Goal: Communication & Community: Participate in discussion

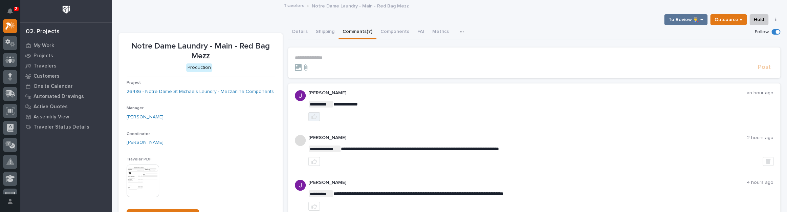
click at [316, 117] on button "button" at bounding box center [314, 116] width 12 height 9
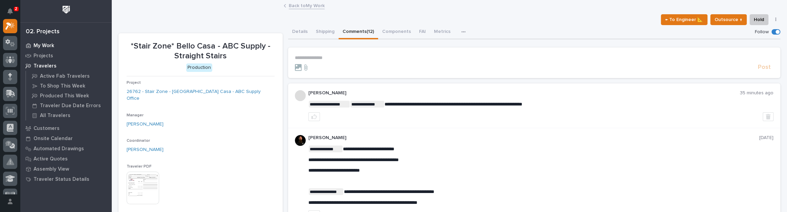
click at [49, 41] on div "My Work" at bounding box center [66, 45] width 88 height 9
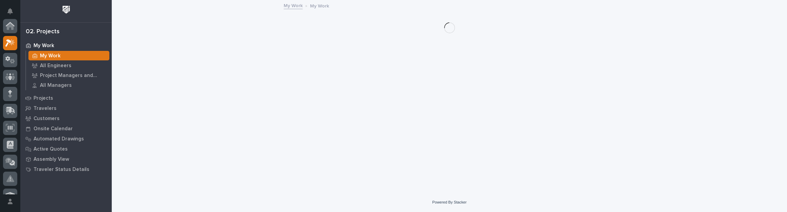
scroll to position [17, 0]
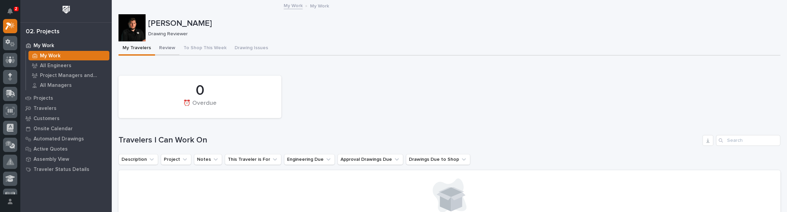
click at [166, 45] on button "Review" at bounding box center [167, 48] width 24 height 14
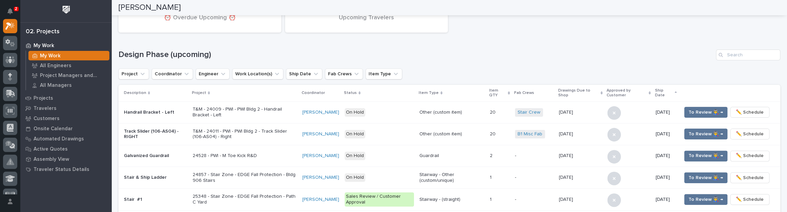
scroll to position [81, 0]
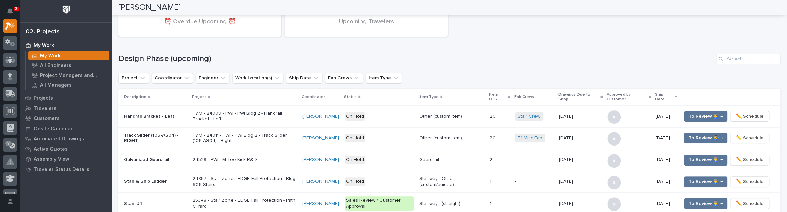
click at [750, 51] on div "183 Upcoming Travelers 30 ⏰ Overdue Upcoming ⏰ Design Phase (upcoming) Project …" at bounding box center [450, 166] width 662 height 350
click at [749, 56] on input "Search" at bounding box center [748, 58] width 64 height 11
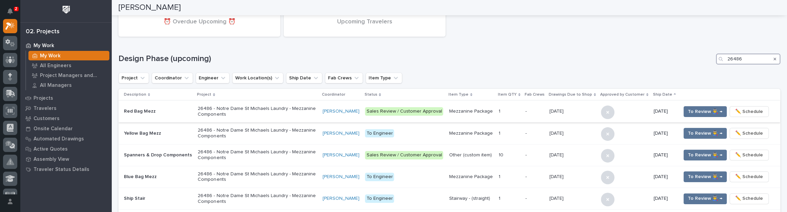
type input "26486"
click at [152, 106] on div "Red Bag Mezz" at bounding box center [158, 111] width 68 height 11
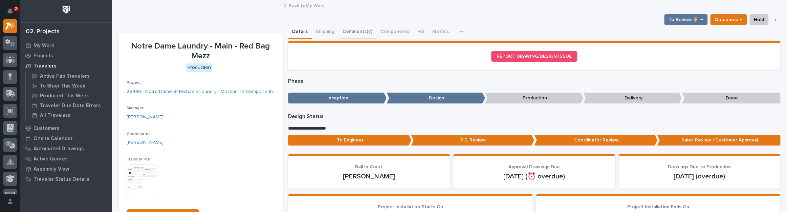
click at [345, 26] on button "Comments (7)" at bounding box center [358, 32] width 38 height 14
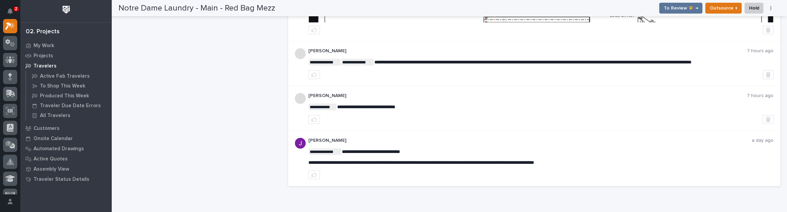
scroll to position [339, 0]
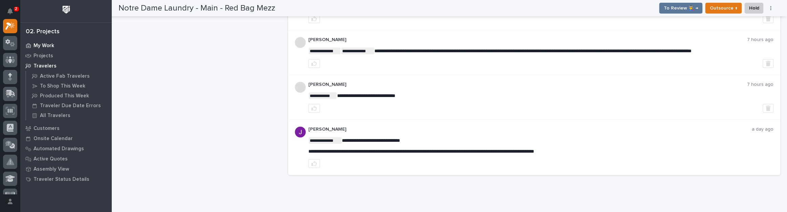
click at [39, 43] on p "My Work" at bounding box center [44, 46] width 21 height 6
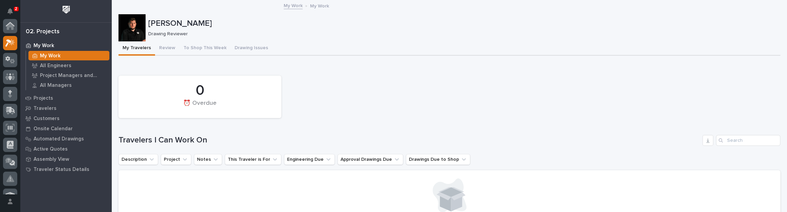
scroll to position [17, 0]
click at [158, 46] on button "Review" at bounding box center [167, 48] width 24 height 14
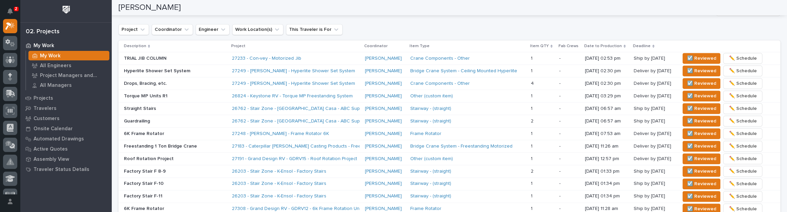
scroll to position [461, 0]
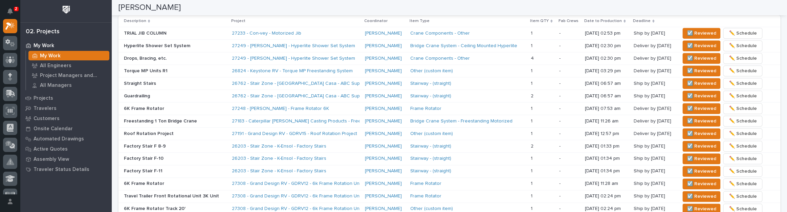
click at [181, 94] on p "Guardrailing" at bounding box center [175, 96] width 103 height 6
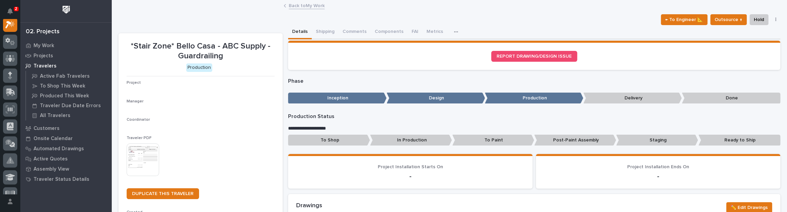
scroll to position [17, 0]
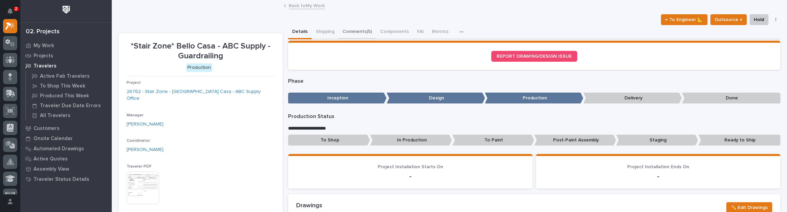
click at [348, 30] on button "Comments (5)" at bounding box center [358, 32] width 38 height 14
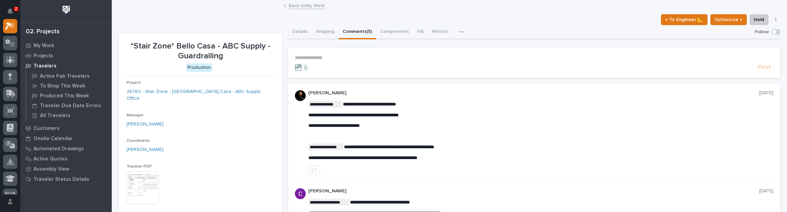
click at [318, 61] on form "**********" at bounding box center [534, 63] width 479 height 16
click at [320, 59] on p "**********" at bounding box center [534, 58] width 479 height 6
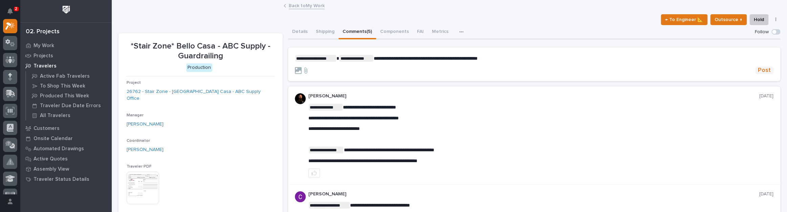
click at [766, 66] on span "Post" at bounding box center [764, 70] width 13 height 8
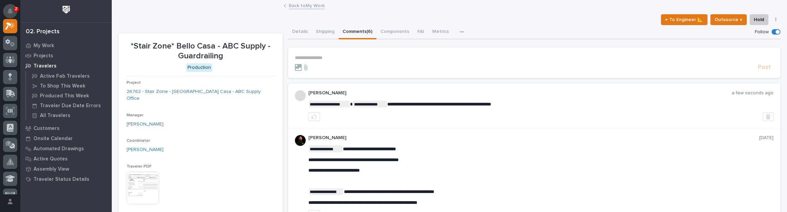
click at [13, 13] on button "Notifications" at bounding box center [10, 11] width 14 height 14
click at [155, 8] on div "Back to My Work" at bounding box center [449, 5] width 675 height 9
click at [50, 41] on div "My Work" at bounding box center [66, 45] width 88 height 9
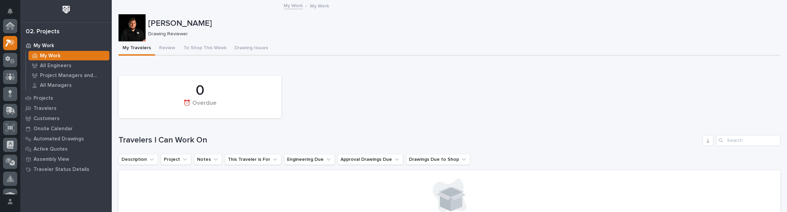
scroll to position [17, 0]
click at [164, 44] on button "Review" at bounding box center [167, 48] width 24 height 14
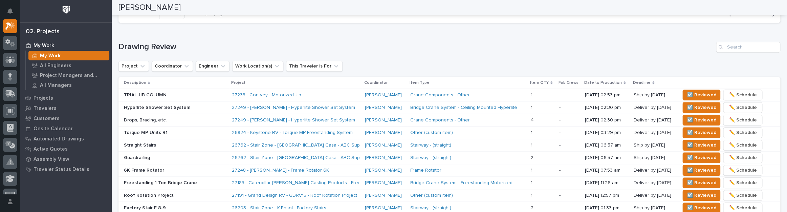
scroll to position [431, 0]
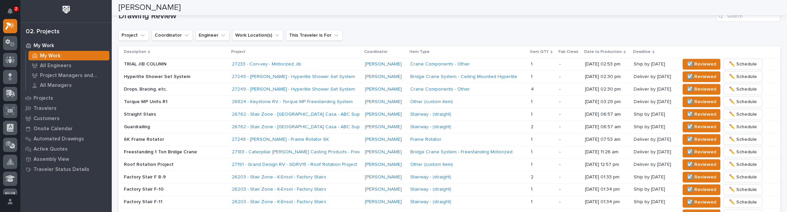
click at [180, 61] on p "TRIAL JIB COLUMN" at bounding box center [175, 64] width 103 height 6
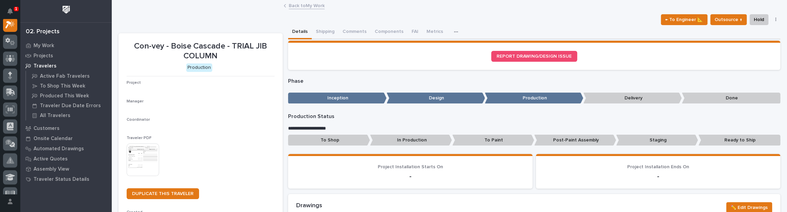
scroll to position [17, 0]
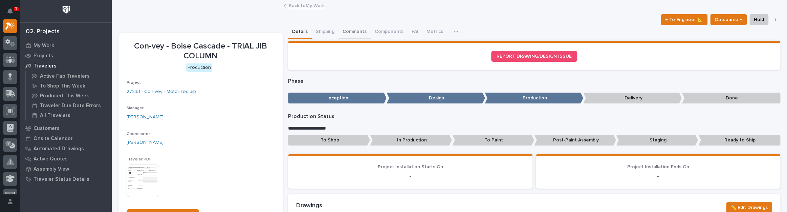
click at [365, 31] on button "Comments" at bounding box center [355, 32] width 32 height 14
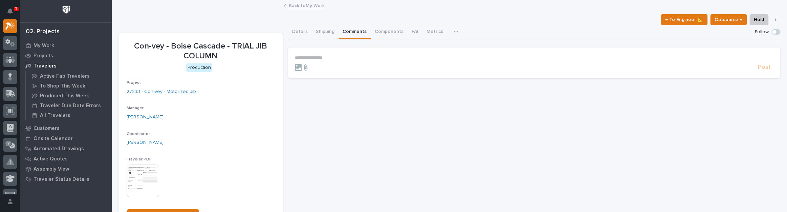
click at [320, 58] on p "**********" at bounding box center [534, 58] width 479 height 6
click at [320, 58] on span "**********" at bounding box center [311, 58] width 33 height 7
click at [336, 58] on p "**********" at bounding box center [534, 58] width 479 height 7
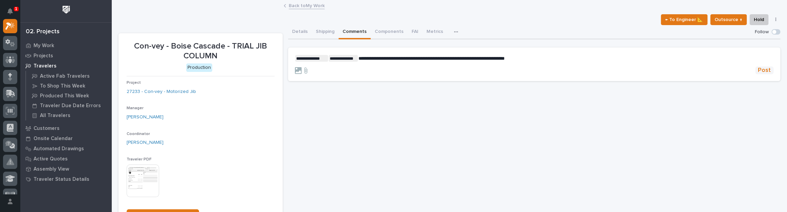
click at [758, 68] on span "Post" at bounding box center [764, 70] width 13 height 8
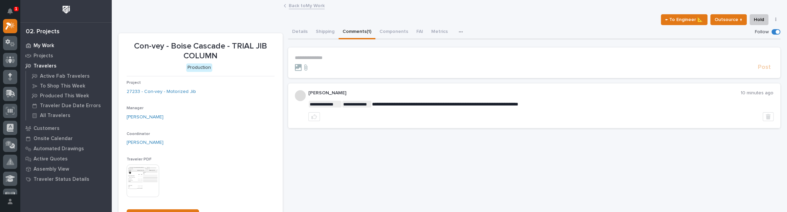
click at [46, 46] on p "My Work" at bounding box center [44, 46] width 21 height 6
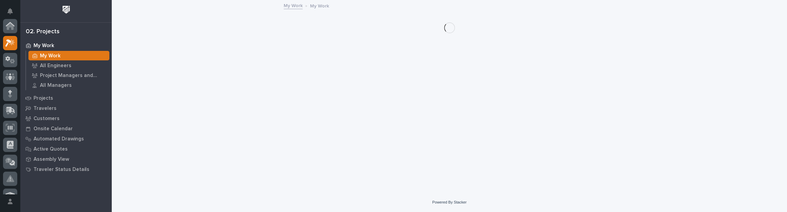
scroll to position [17, 0]
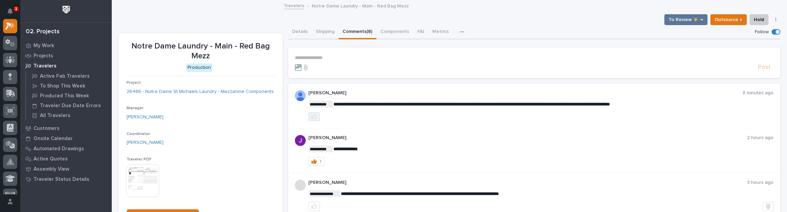
click at [315, 117] on icon "button" at bounding box center [314, 116] width 5 height 5
click at [51, 41] on div "My Work" at bounding box center [66, 45] width 88 height 9
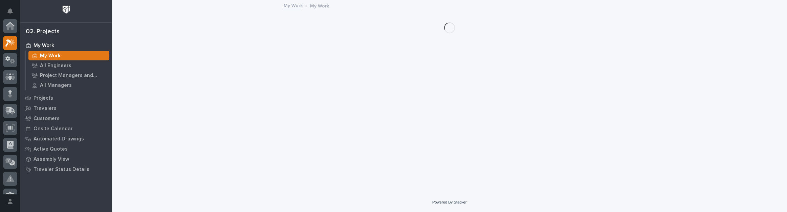
scroll to position [17, 0]
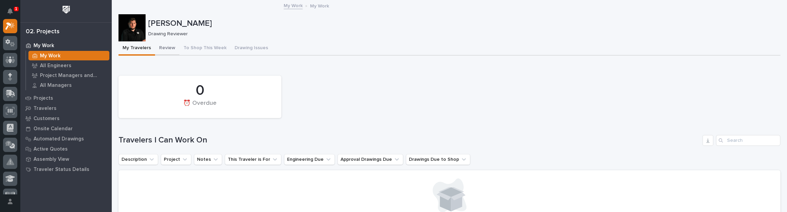
click at [171, 47] on button "Review" at bounding box center [167, 48] width 24 height 14
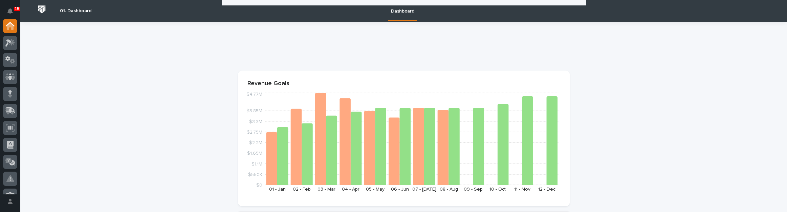
scroll to position [277, 0]
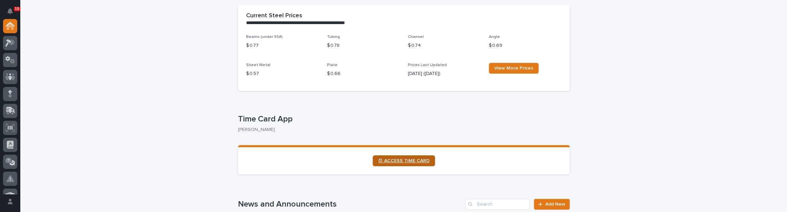
click at [393, 163] on link "⏲ ACCESS TIME CARD" at bounding box center [404, 160] width 62 height 11
